Goal: Task Accomplishment & Management: Complete application form

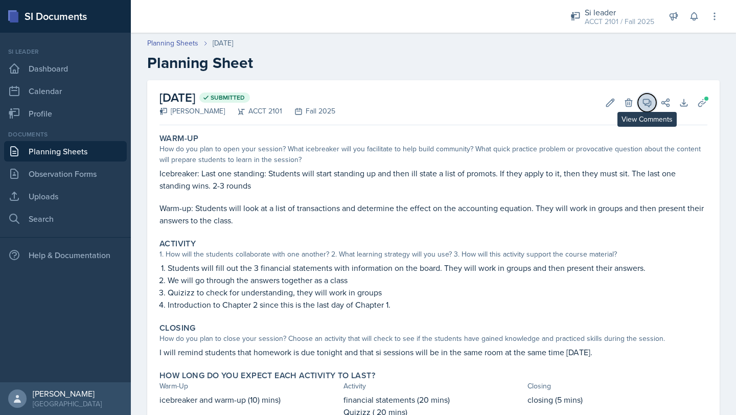
click at [645, 100] on icon at bounding box center [647, 103] width 10 height 10
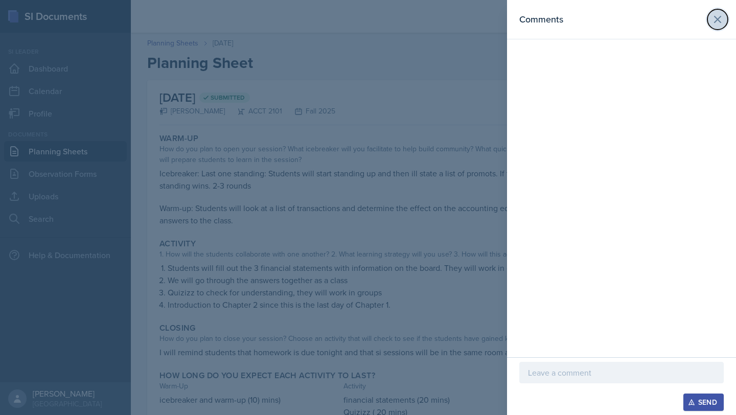
click at [716, 19] on icon at bounding box center [717, 19] width 12 height 12
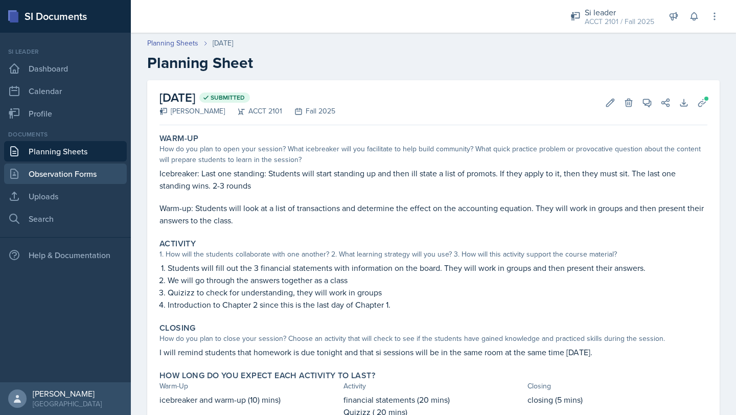
click at [63, 175] on link "Observation Forms" at bounding box center [65, 174] width 123 height 20
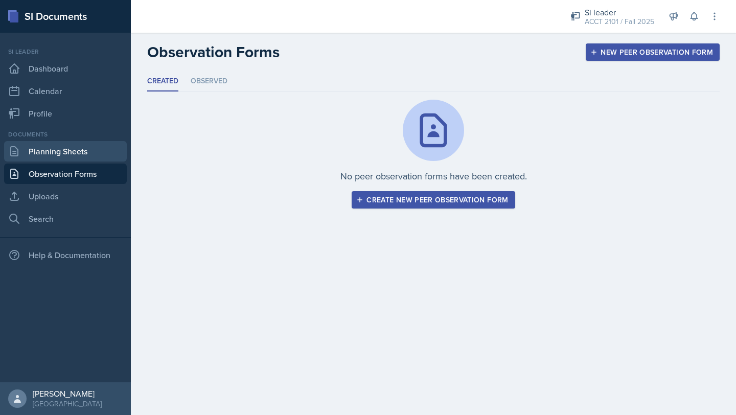
click at [78, 152] on link "Planning Sheets" at bounding box center [65, 151] width 123 height 20
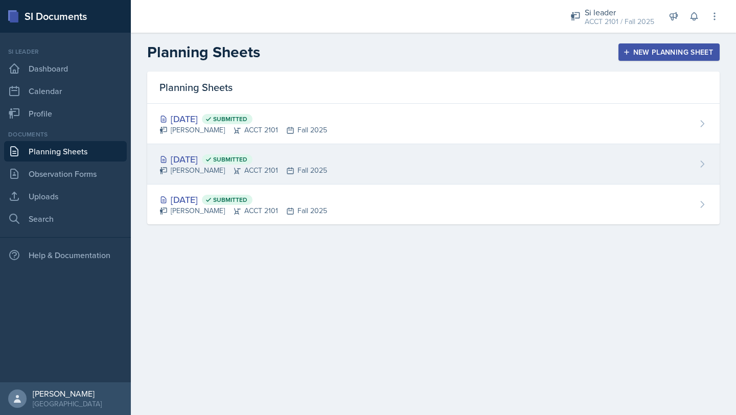
click at [387, 167] on div "[DATE] Submitted [PERSON_NAME] ACCT 2101 Fall 2025" at bounding box center [433, 164] width 572 height 40
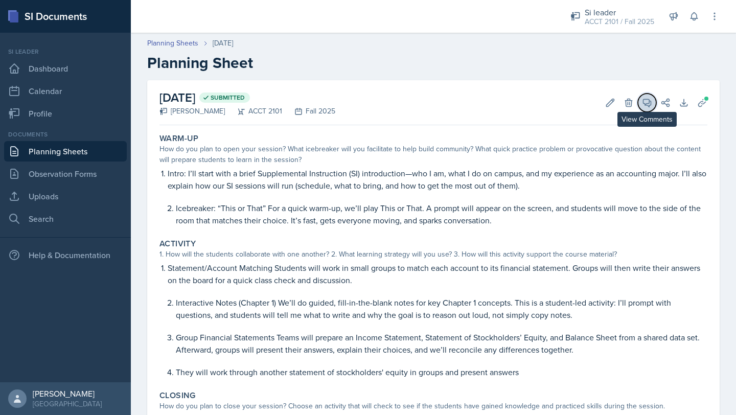
click at [651, 103] on icon at bounding box center [647, 103] width 8 height 8
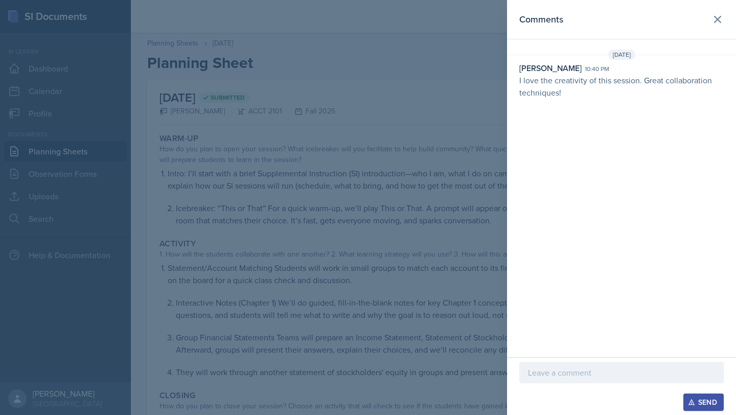
click at [564, 378] on p at bounding box center [621, 372] width 187 height 12
click at [704, 402] on div "Send" at bounding box center [703, 402] width 27 height 8
click at [718, 9] on button at bounding box center [717, 19] width 20 height 20
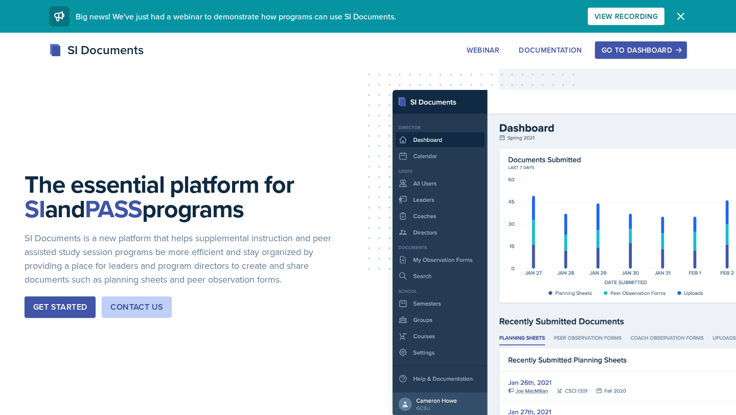
click at [636, 49] on div "Go to Dashboard" at bounding box center [640, 50] width 79 height 8
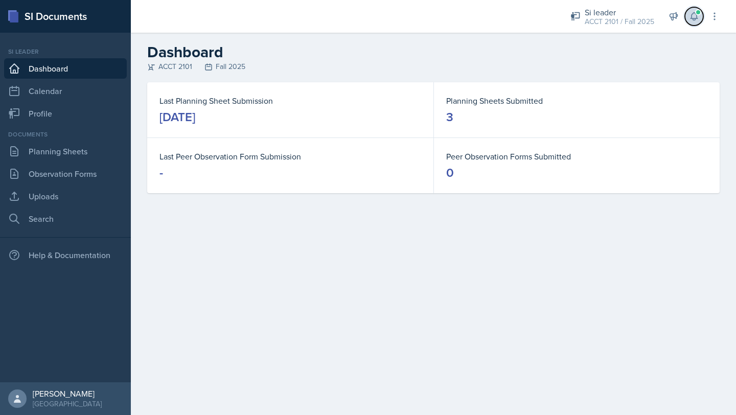
click at [691, 11] on button at bounding box center [694, 16] width 18 height 18
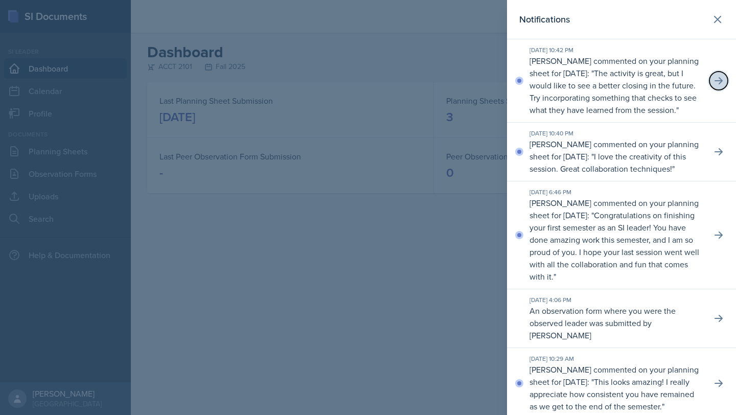
click at [718, 85] on icon at bounding box center [718, 81] width 10 height 10
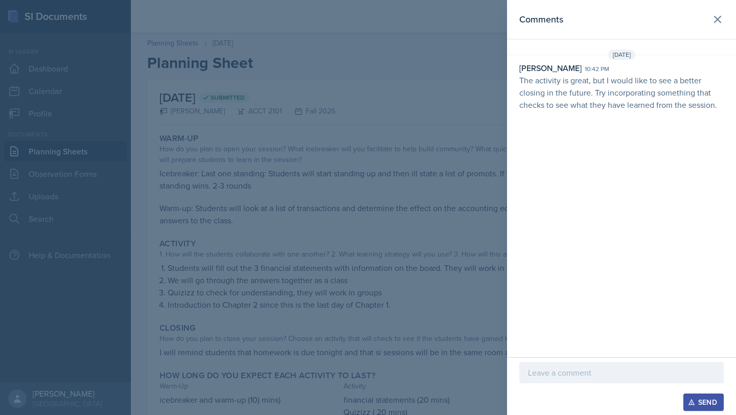
click at [555, 378] on p at bounding box center [621, 372] width 187 height 12
click at [689, 399] on icon "button" at bounding box center [691, 402] width 7 height 7
click at [719, 24] on icon at bounding box center [717, 19] width 12 height 12
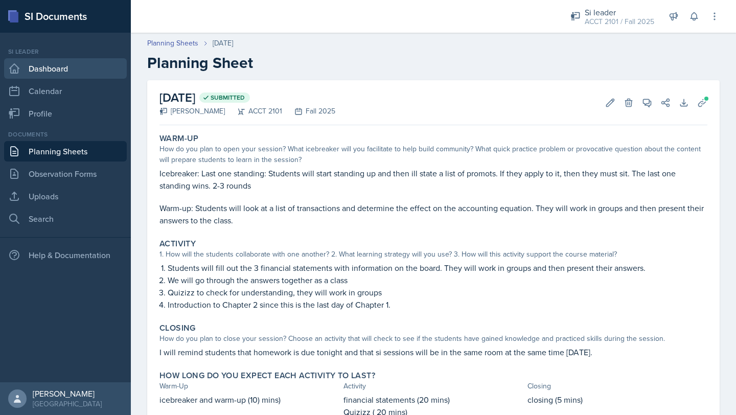
click at [52, 70] on link "Dashboard" at bounding box center [65, 68] width 123 height 20
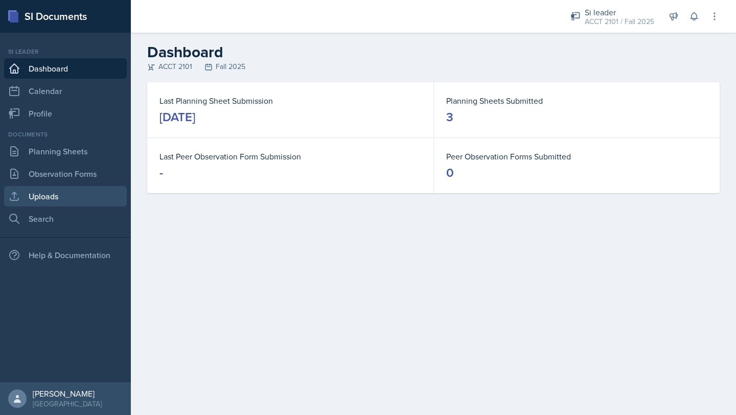
click at [72, 194] on link "Uploads" at bounding box center [65, 196] width 123 height 20
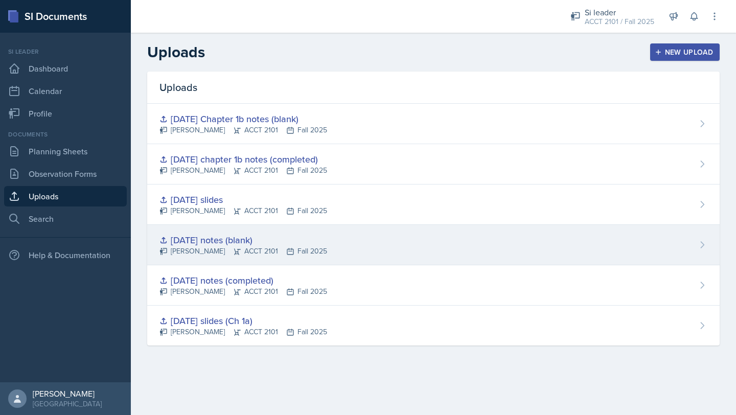
click at [700, 247] on icon at bounding box center [702, 245] width 10 height 10
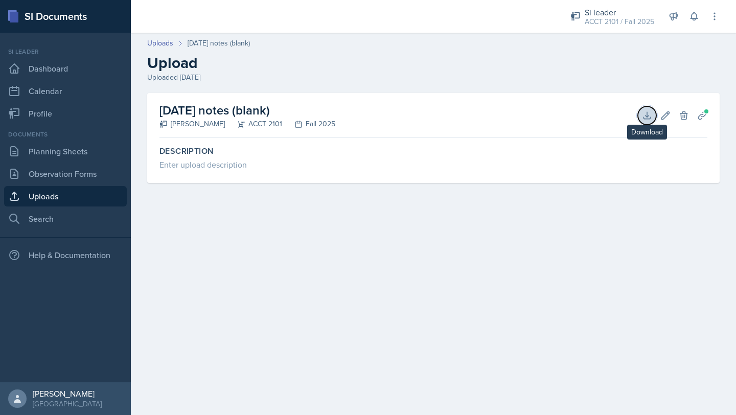
click at [649, 121] on button "Download" at bounding box center [647, 115] width 18 height 18
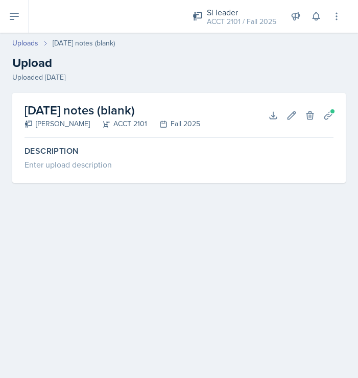
click at [288, 262] on main "Uploads 8/25/25 notes (blank) Upload Uploaded Aug 24th, 2025 8/25/25 notes (bla…" at bounding box center [179, 205] width 358 height 345
click at [308, 262] on main "Uploads 8/25/25 notes (blank) Upload Uploaded Aug 24th, 2025 8/25/25 notes (bla…" at bounding box center [179, 205] width 358 height 345
